Goal: Navigation & Orientation: Find specific page/section

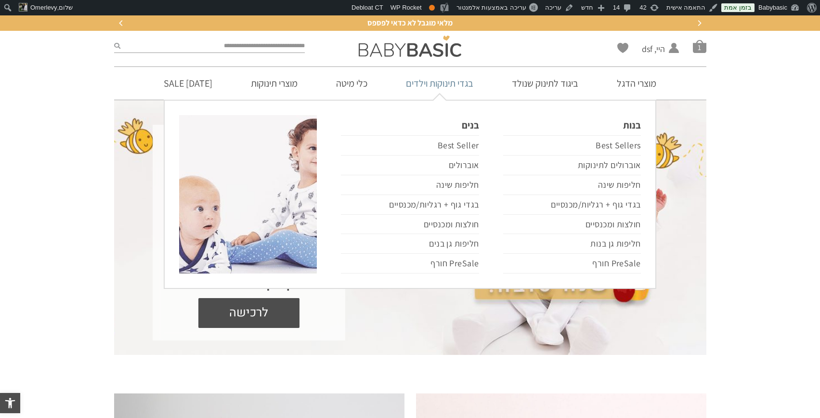
click at [452, 79] on link "בגדי תינוקות וילדים" at bounding box center [440, 83] width 96 height 33
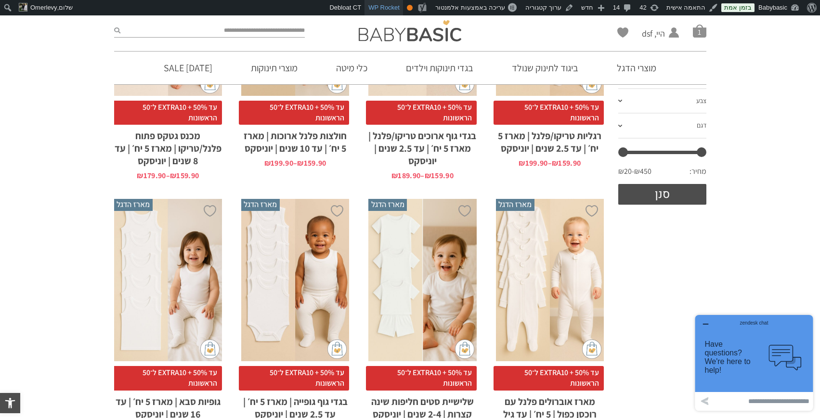
scroll to position [301, 0]
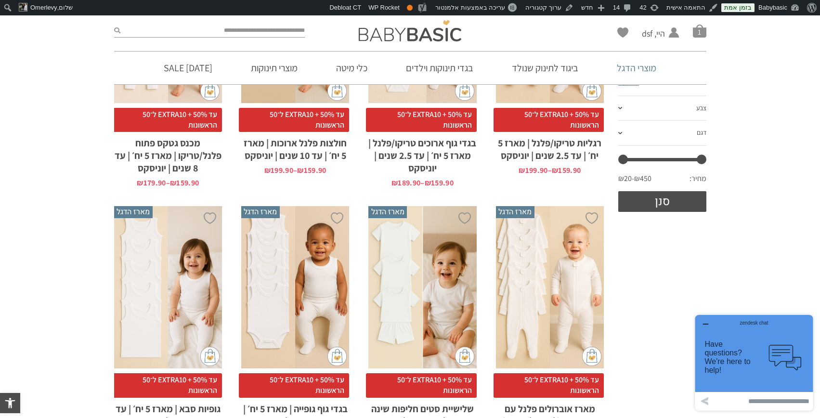
click at [642, 66] on link "מוצרי הדגל" at bounding box center [637, 68] width 68 height 33
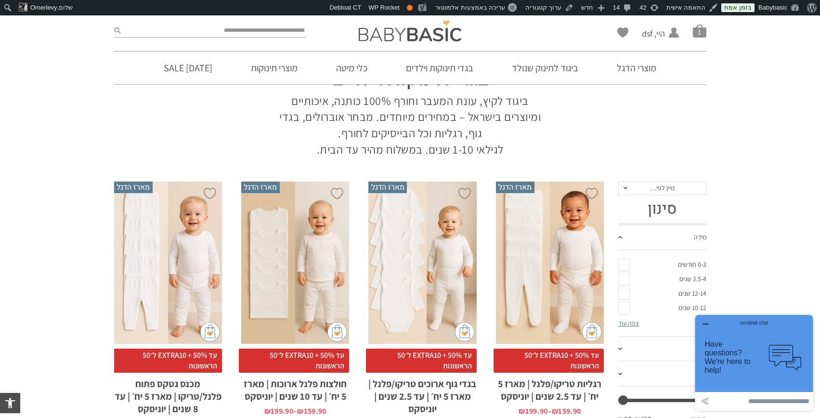
scroll to position [52, 0]
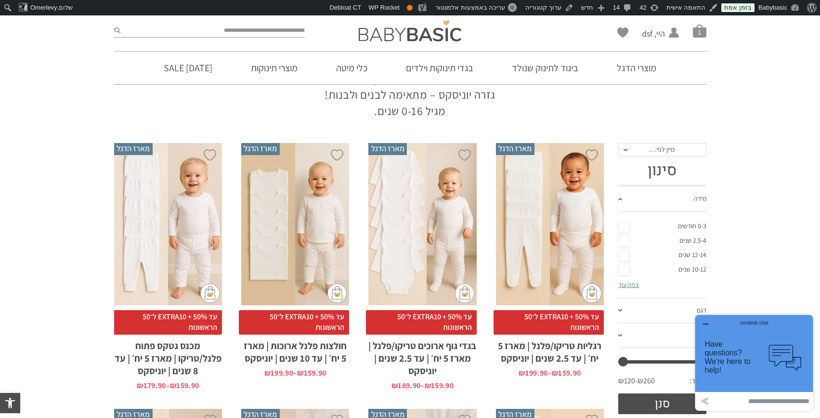
scroll to position [128, 0]
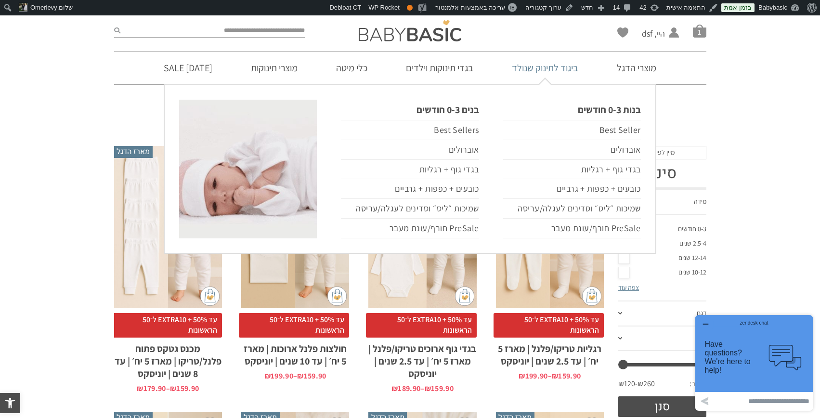
click at [567, 71] on link "ביגוד לתינוק שנולד" at bounding box center [545, 68] width 95 height 33
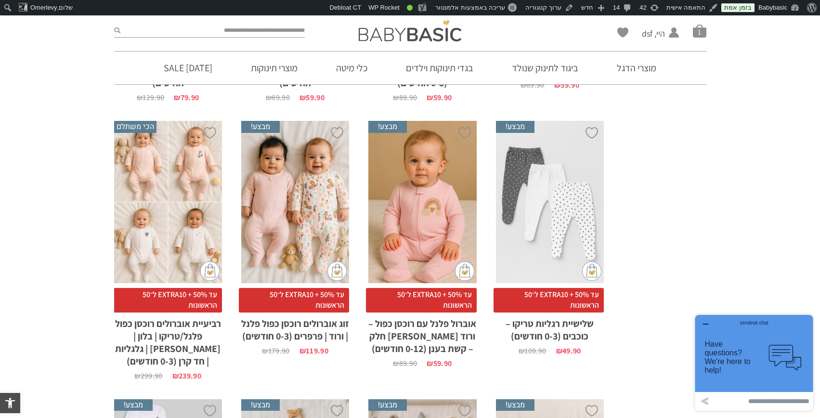
click at [707, 324] on div "zendesk chat" at bounding box center [754, 322] width 94 height 10
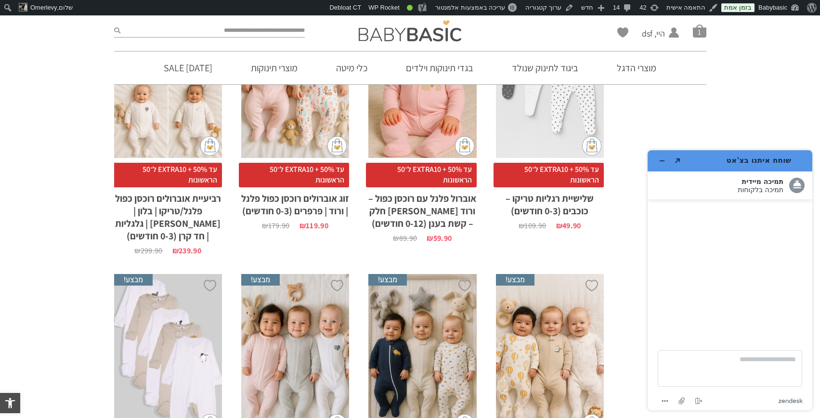
scroll to position [1312, 0]
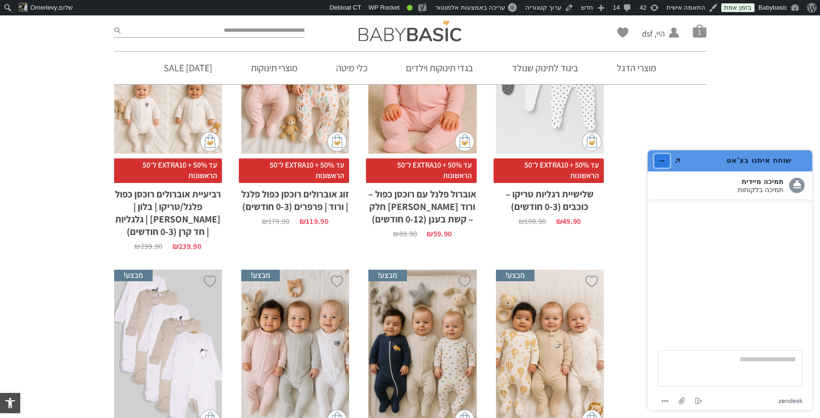
click at [662, 158] on icon "מזער את היישומון" at bounding box center [662, 161] width 7 height 7
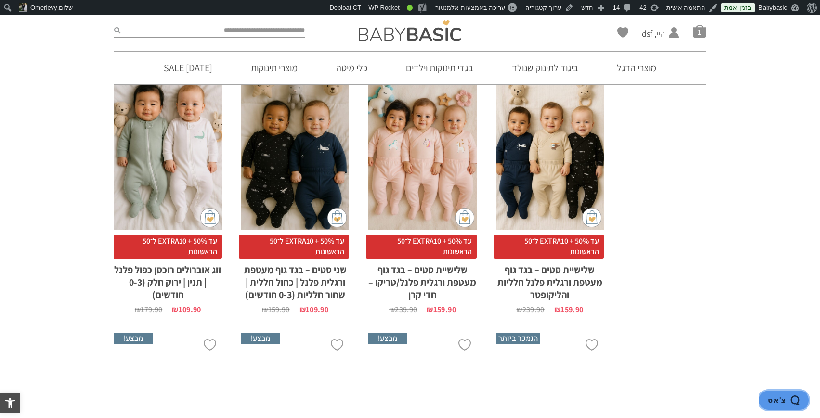
scroll to position [2647, 0]
